Goal: Navigation & Orientation: Understand site structure

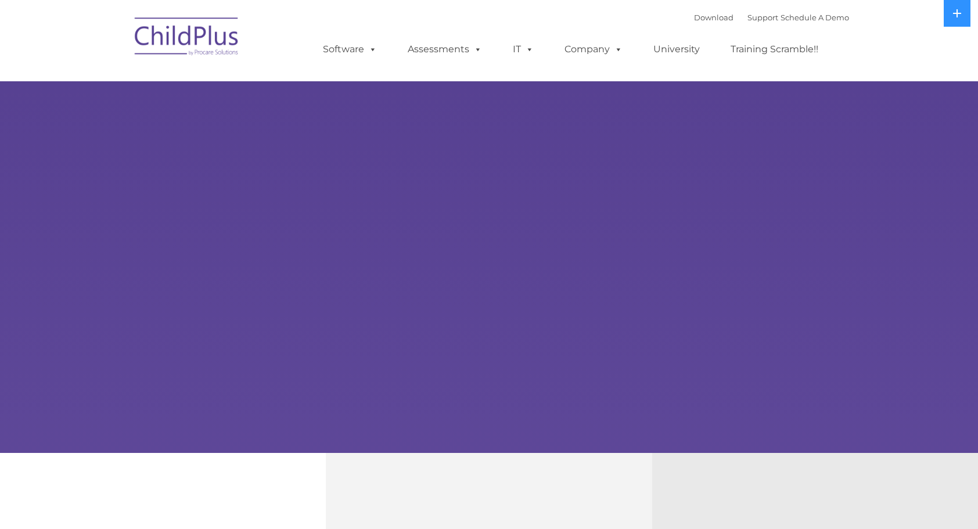
select select "MEDIUM"
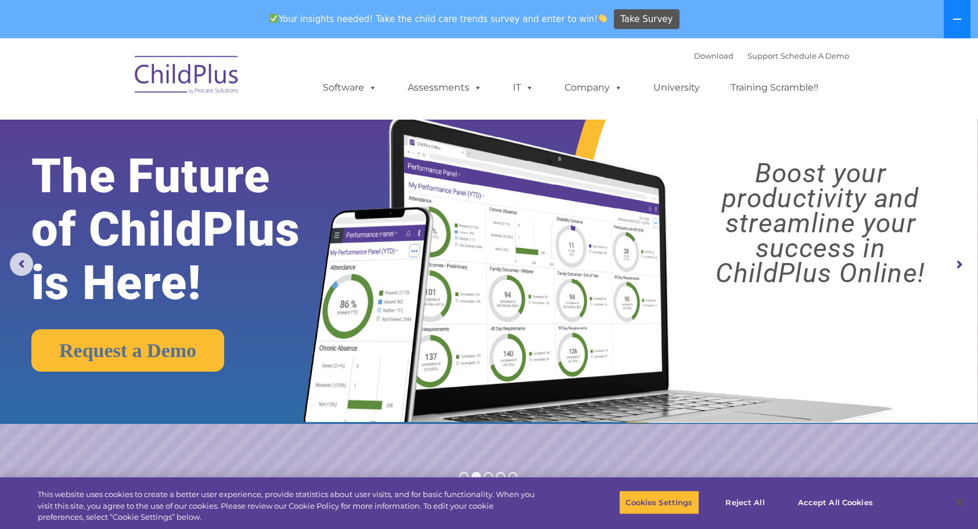
click at [956, 18] on icon at bounding box center [957, 19] width 9 height 9
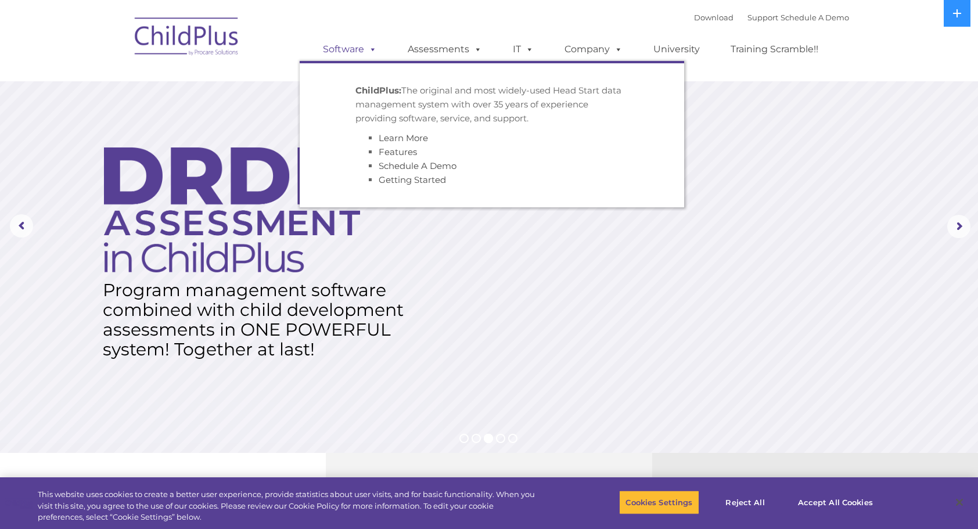
click at [378, 48] on link "Software" at bounding box center [349, 49] width 77 height 23
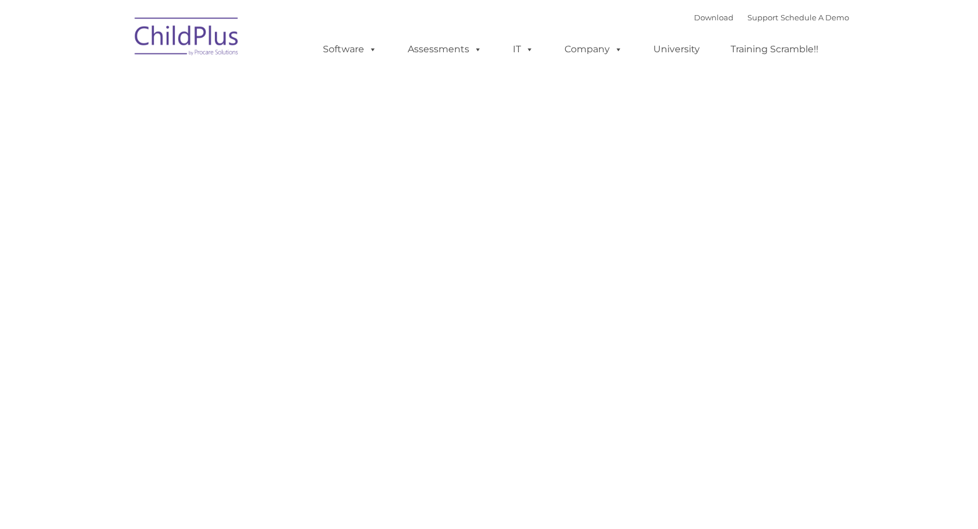
type input ""
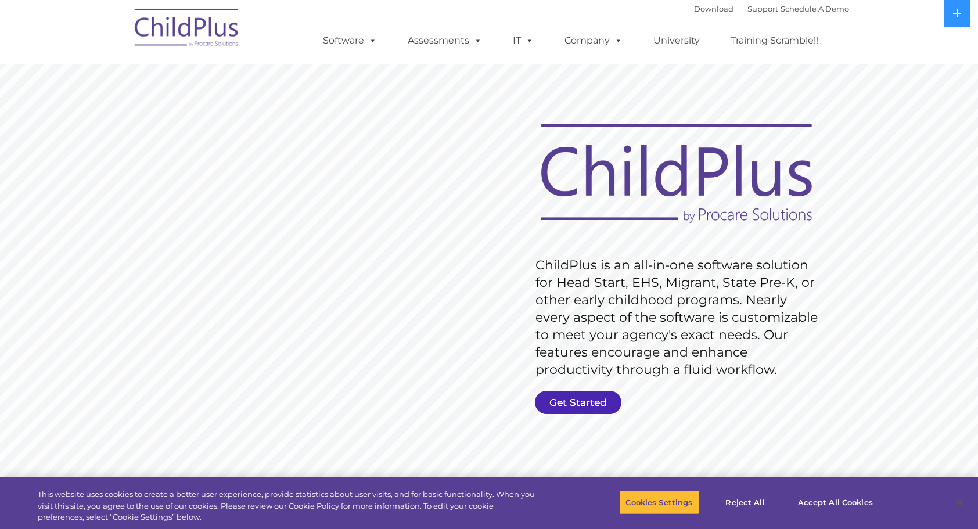
click at [587, 401] on link "Get Started" at bounding box center [578, 402] width 87 height 23
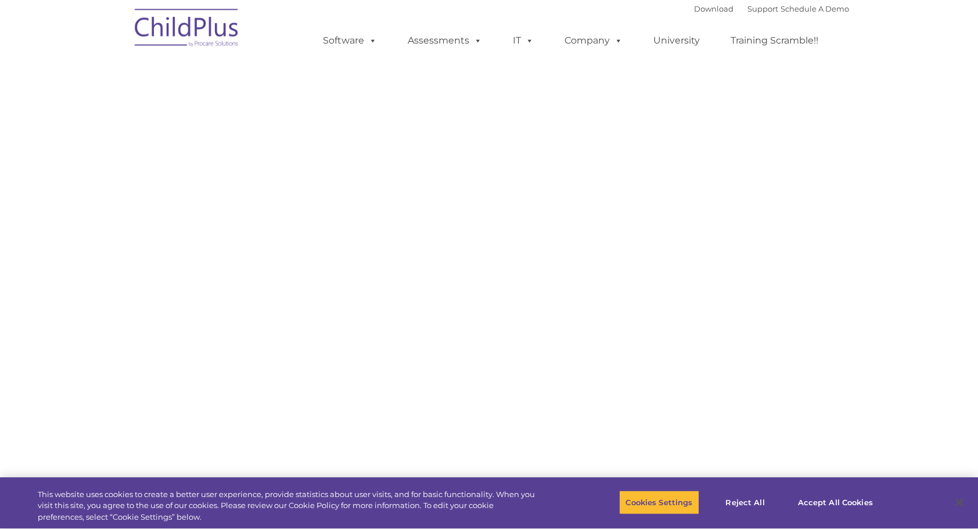
select select "MEDIUM"
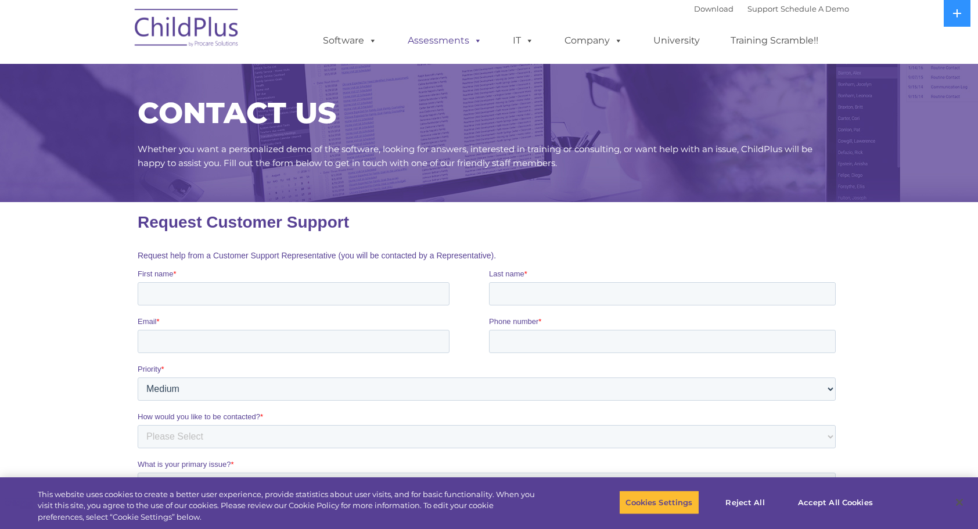
click at [437, 42] on link "Assessments" at bounding box center [445, 40] width 98 height 23
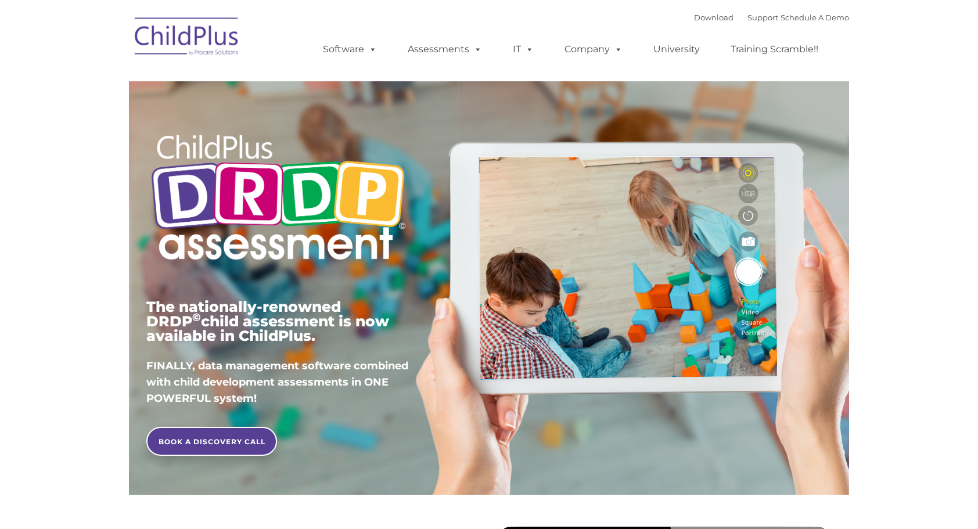
type input ""
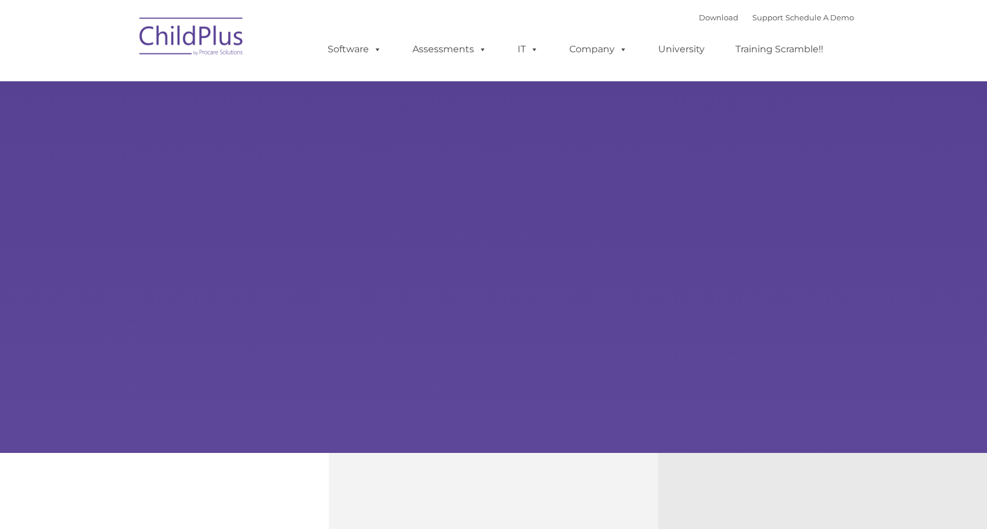
type input ""
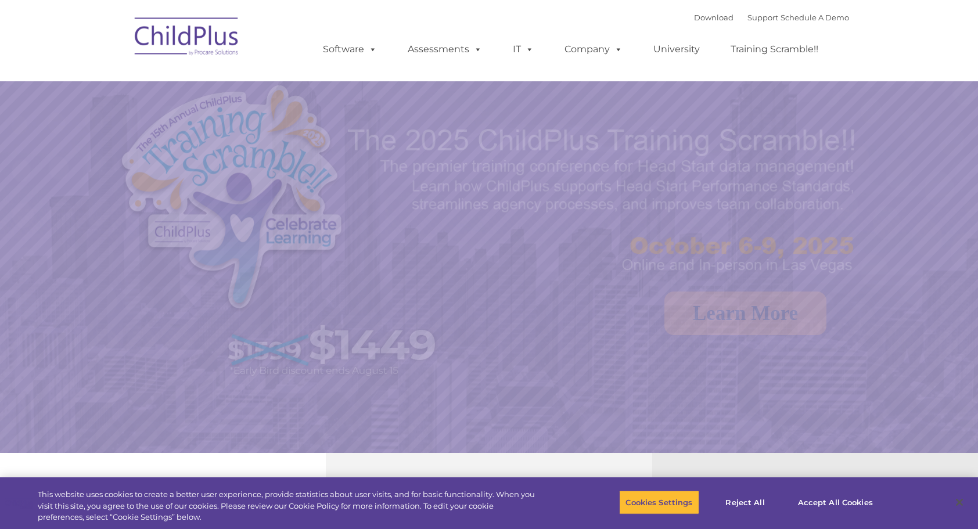
select select "MEDIUM"
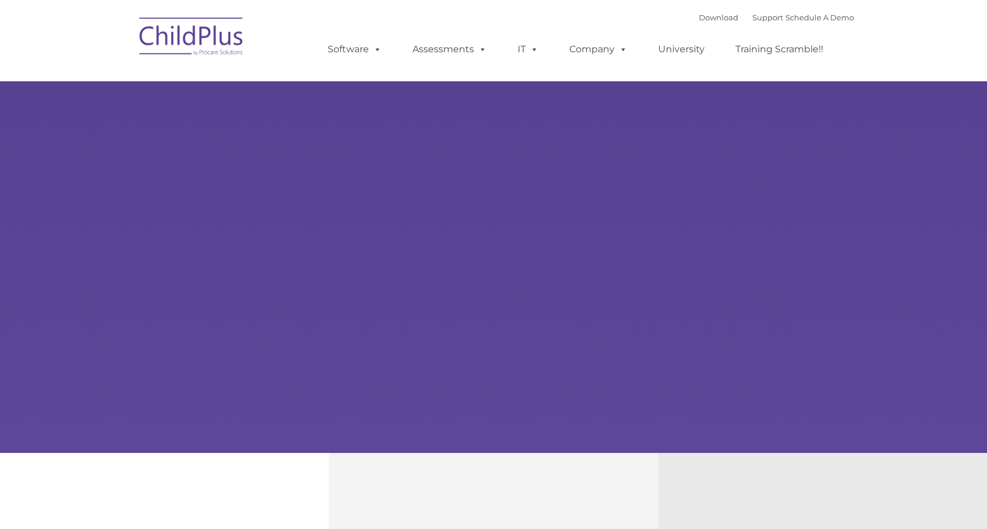
type input ""
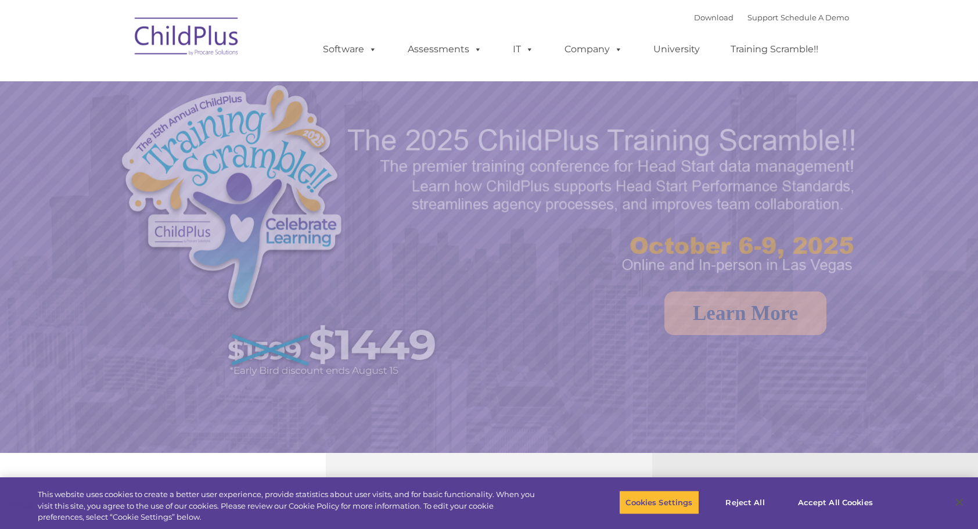
select select "MEDIUM"
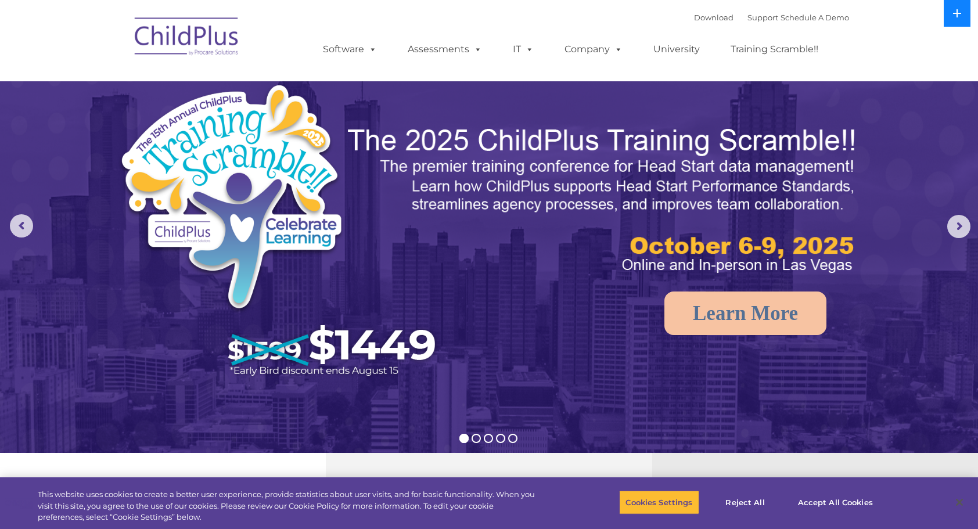
click at [956, 17] on icon at bounding box center [957, 13] width 9 height 9
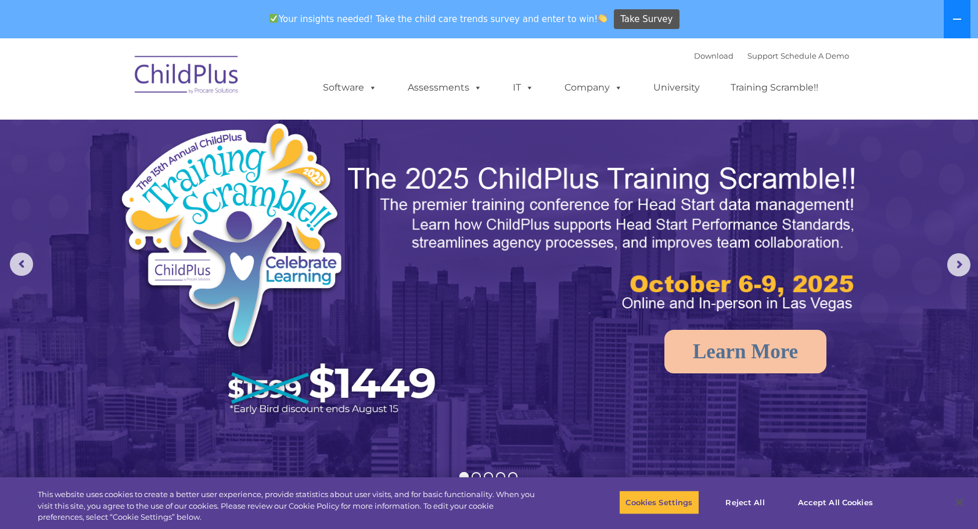
click at [956, 17] on icon at bounding box center [957, 19] width 9 height 9
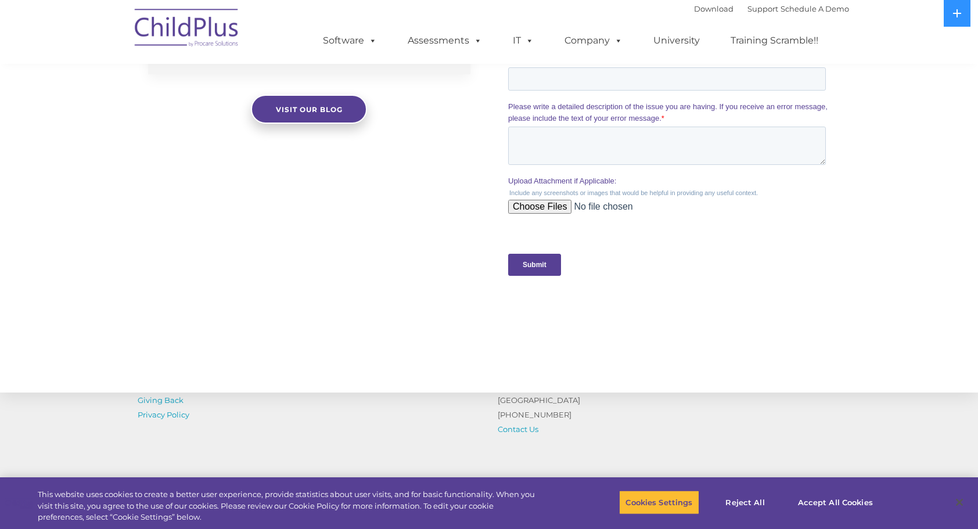
scroll to position [1156, 0]
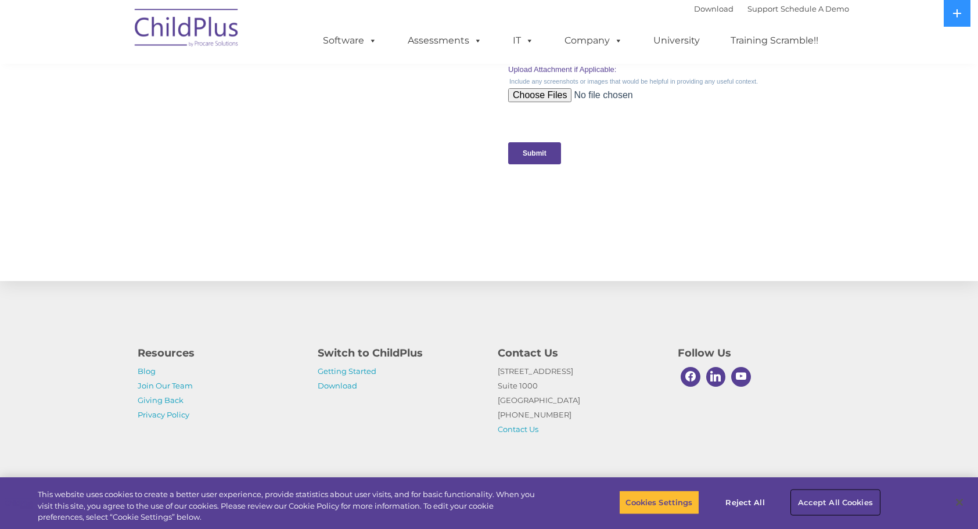
click at [813, 503] on button "Accept All Cookies" at bounding box center [836, 502] width 88 height 24
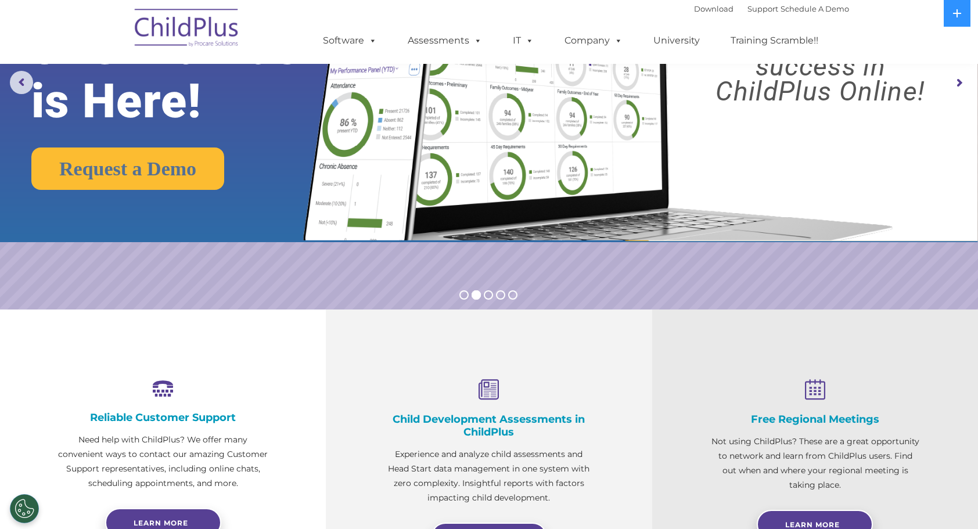
scroll to position [0, 0]
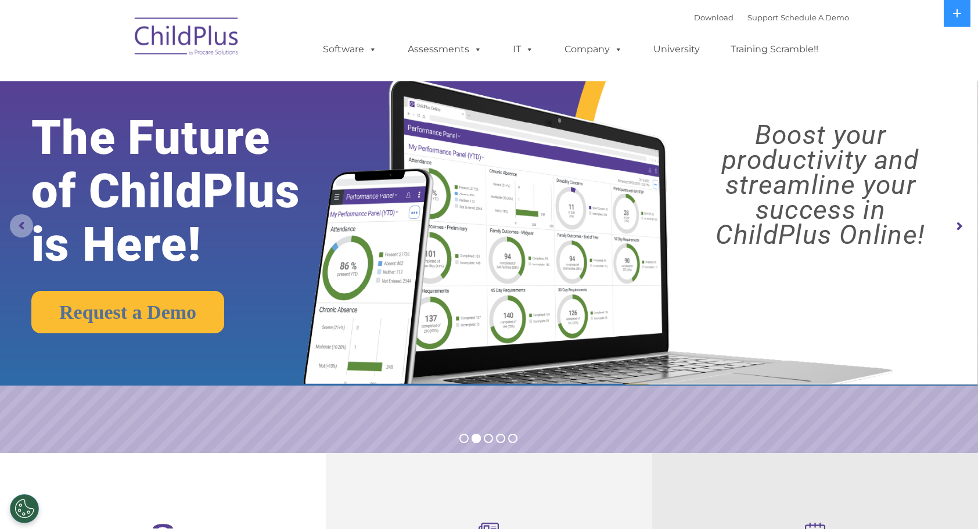
click at [26, 232] on rs-arrow at bounding box center [21, 225] width 23 height 23
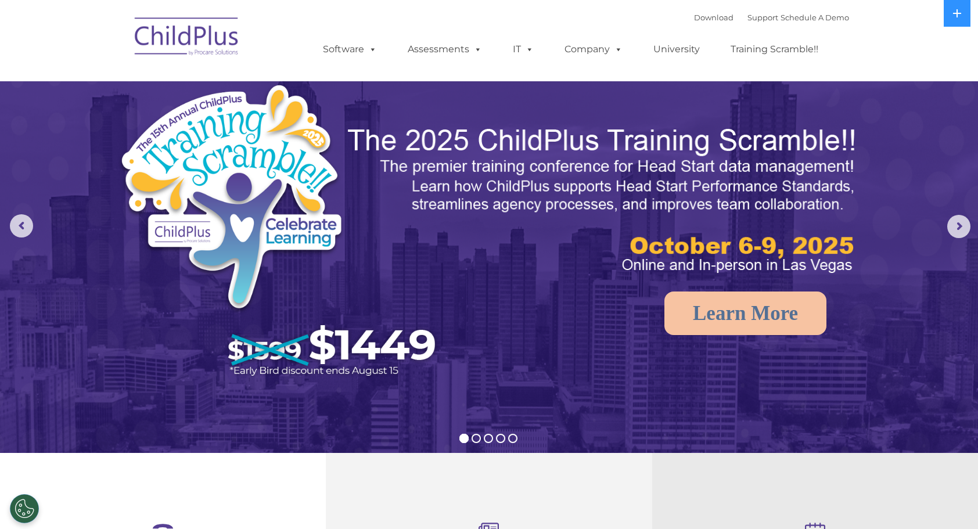
click at [205, 59] on img at bounding box center [187, 38] width 116 height 58
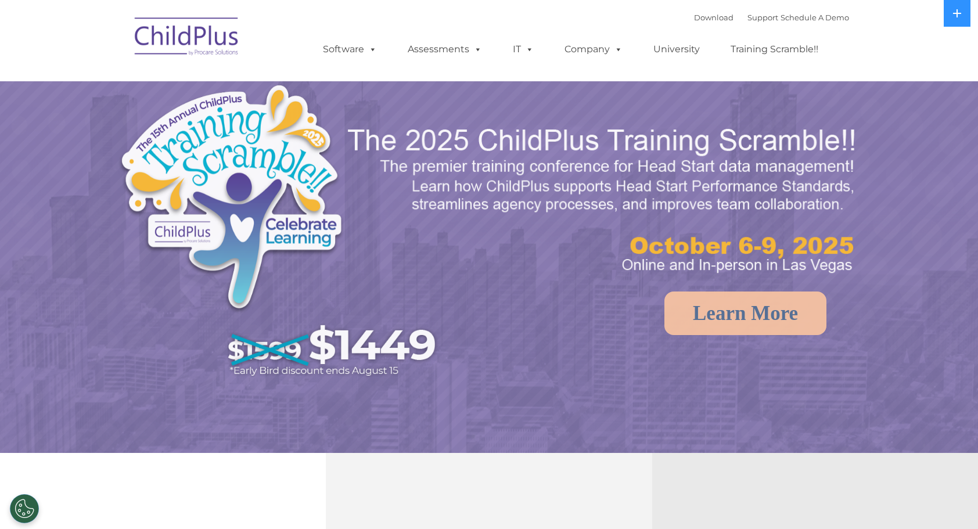
select select "MEDIUM"
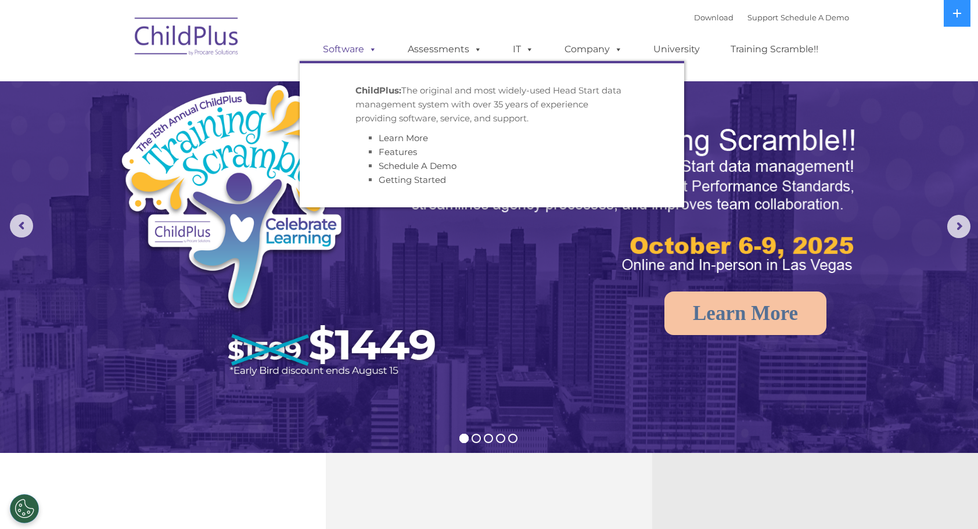
click at [366, 46] on span at bounding box center [370, 49] width 13 height 11
